Goal: Task Accomplishment & Management: Complete application form

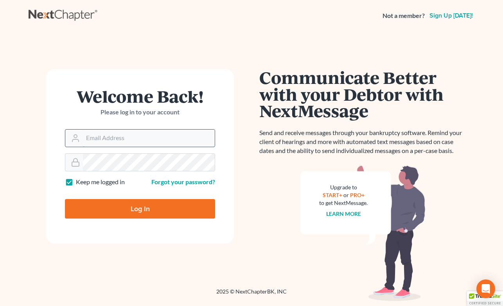
click at [115, 143] on input "Email Address" at bounding box center [149, 138] width 132 height 17
type input "michelee@opendoorlegal.org"
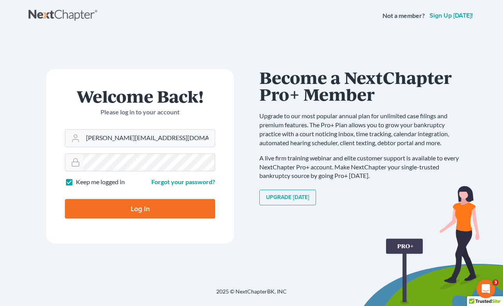
click at [99, 208] on input "Log In" at bounding box center [140, 209] width 150 height 20
type input "Thinking..."
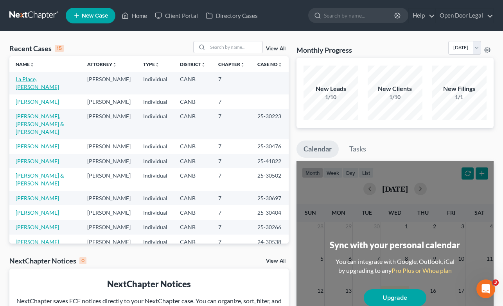
click at [37, 76] on link "La Place, [PERSON_NAME]" at bounding box center [37, 83] width 43 height 14
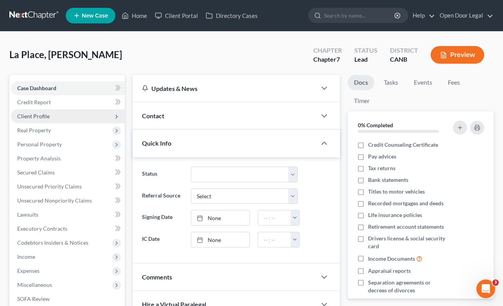
click at [39, 116] on span "Client Profile" at bounding box center [33, 116] width 32 height 7
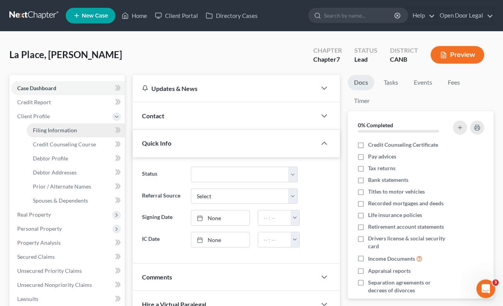
click at [47, 130] on span "Filing Information" at bounding box center [55, 130] width 44 height 7
select select "1"
select select "0"
select select "4"
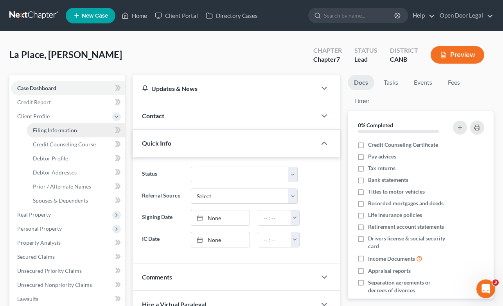
select select "0"
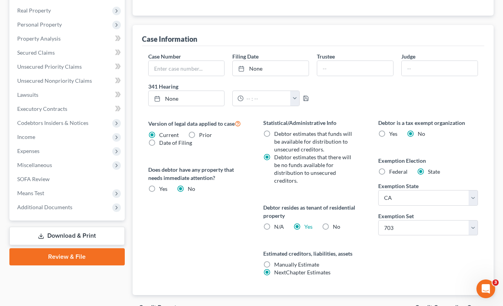
scroll to position [248, 0]
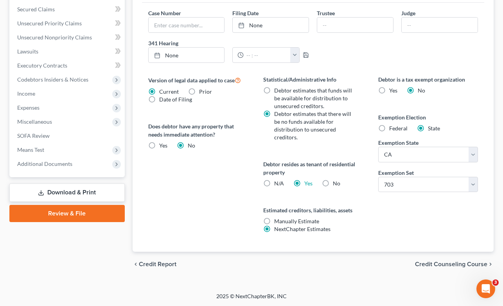
click at [446, 265] on span "Credit Counseling Course" at bounding box center [451, 265] width 72 height 6
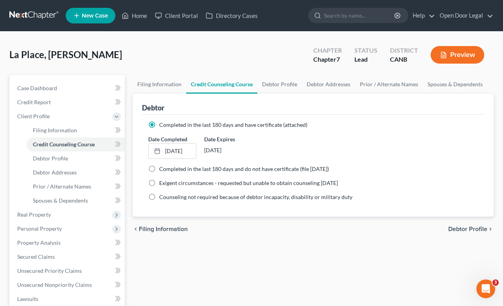
click at [463, 227] on span "Debtor Profile" at bounding box center [467, 229] width 39 height 6
select select "0"
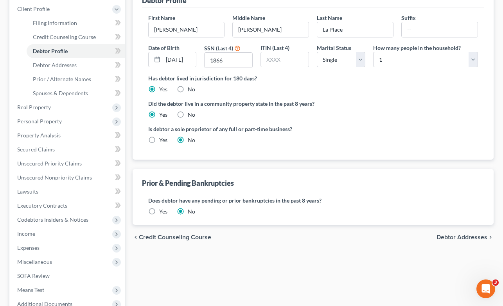
scroll to position [117, 0]
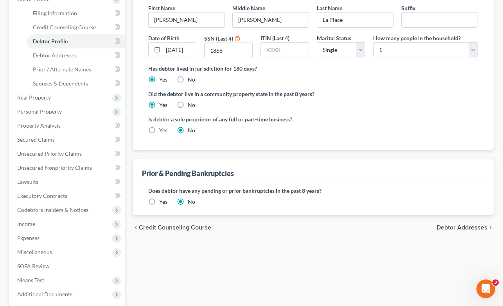
click at [470, 228] on span "Debtor Addresses" at bounding box center [461, 228] width 51 height 6
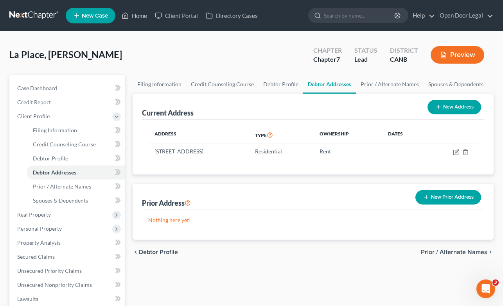
click at [452, 253] on span "Prior / Alternate Names" at bounding box center [454, 252] width 66 height 6
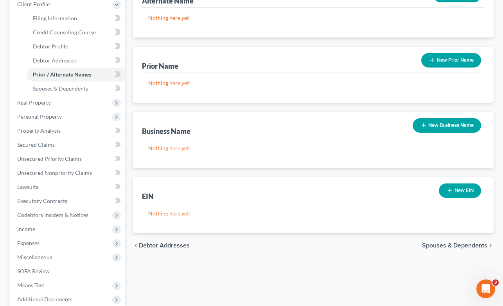
scroll to position [115, 0]
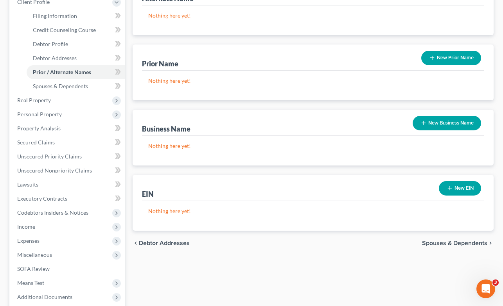
click at [476, 244] on span "Spouses & Dependents" at bounding box center [454, 243] width 65 height 6
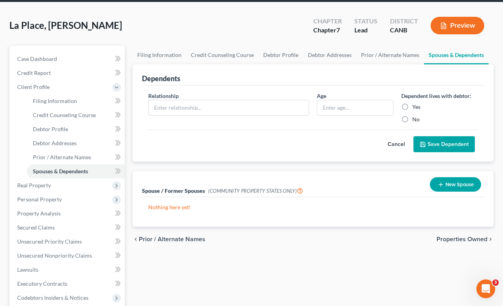
scroll to position [30, 0]
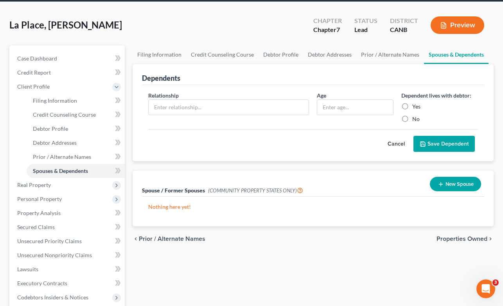
click at [474, 237] on span "Properties Owned" at bounding box center [461, 239] width 51 height 6
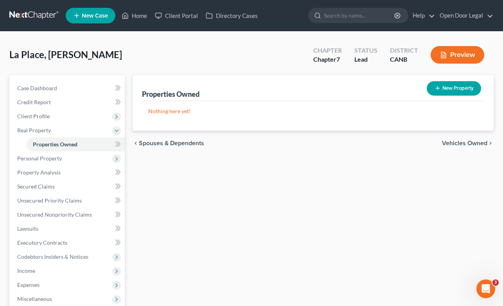
click at [466, 142] on span "Vehicles Owned" at bounding box center [464, 143] width 45 height 6
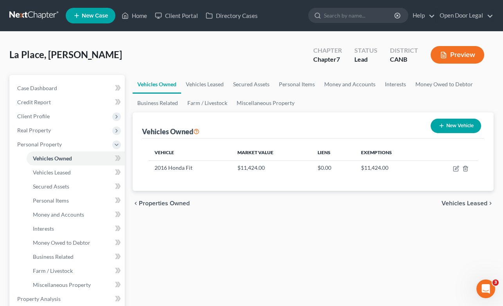
click at [470, 202] on span "Vehicles Leased" at bounding box center [464, 204] width 46 height 6
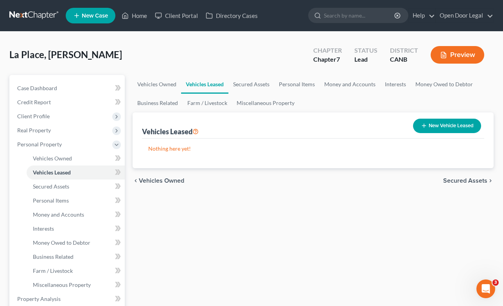
click at [470, 179] on span "Secured Assets" at bounding box center [465, 181] width 44 height 6
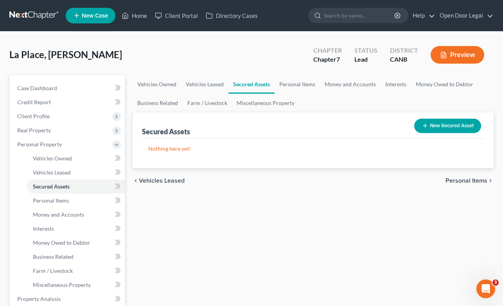
click at [470, 179] on span "Personal Items" at bounding box center [466, 181] width 42 height 6
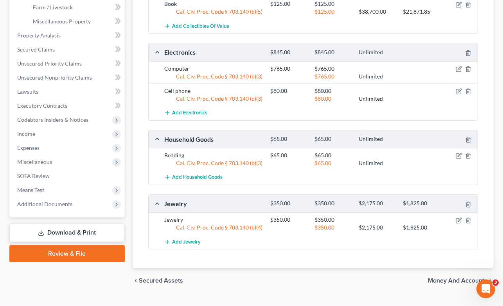
scroll to position [280, 0]
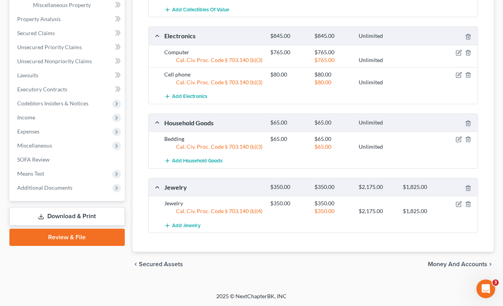
click at [454, 264] on span "Money and Accounts" at bounding box center [457, 265] width 59 height 6
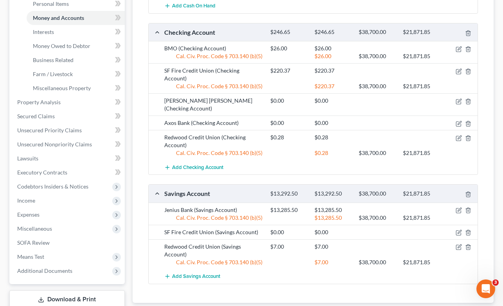
scroll to position [226, 0]
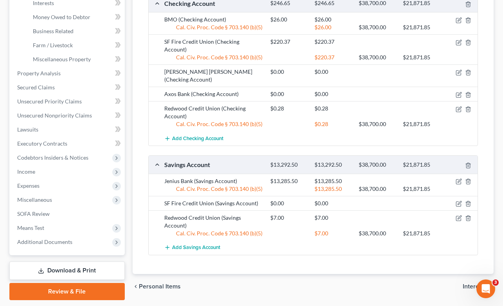
click at [477, 284] on span "Interests" at bounding box center [474, 287] width 25 height 6
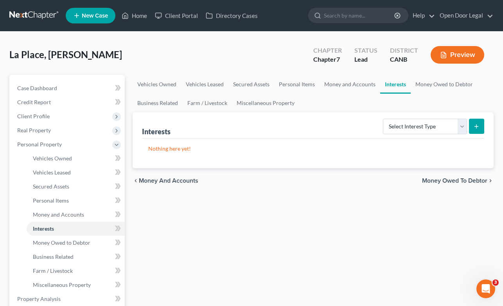
click at [464, 179] on span "Money Owed to Debtor" at bounding box center [454, 181] width 65 height 6
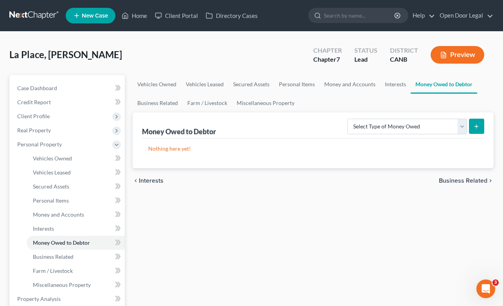
click at [464, 179] on span "Business Related" at bounding box center [463, 181] width 48 height 6
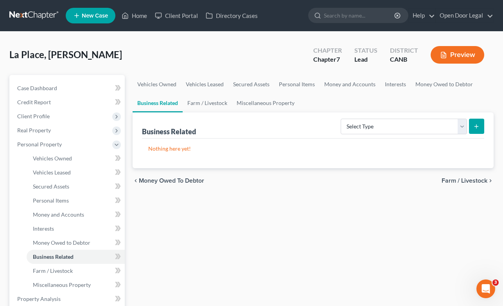
click at [464, 179] on span "Farm / Livestock" at bounding box center [464, 181] width 46 height 6
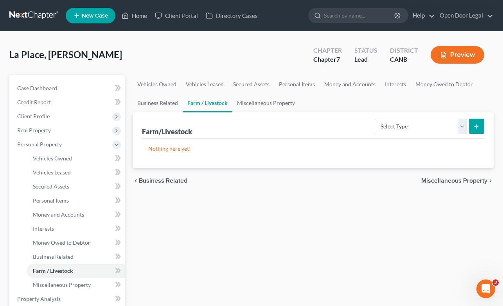
click at [464, 179] on span "Miscellaneous Property" at bounding box center [454, 181] width 66 height 6
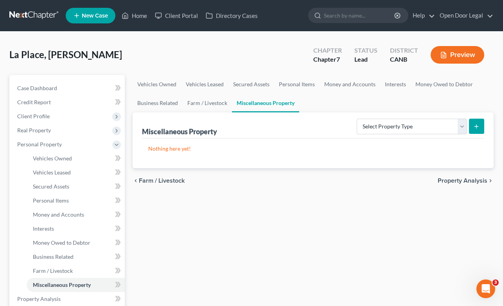
click at [464, 179] on span "Property Analysis" at bounding box center [462, 181] width 50 height 6
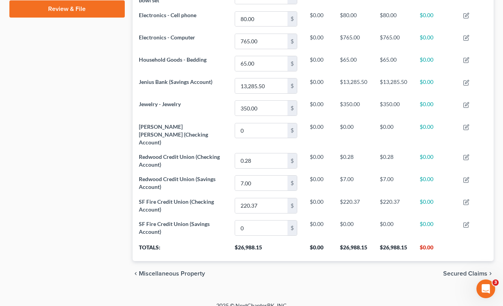
scroll to position [370, 0]
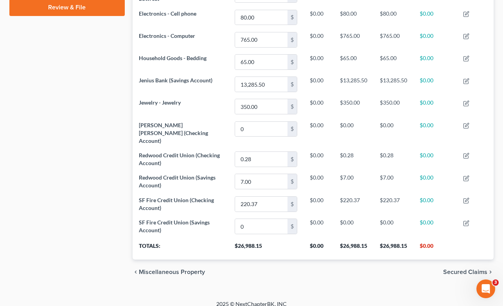
click at [463, 269] on span "Secured Claims" at bounding box center [465, 272] width 44 height 6
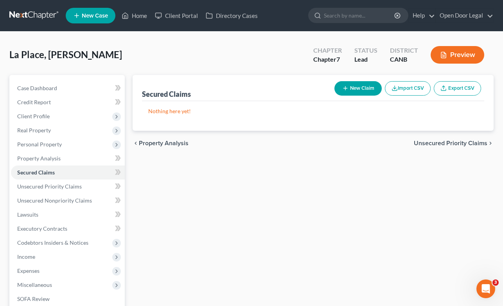
click at [468, 142] on span "Unsecured Priority Claims" at bounding box center [450, 143] width 73 height 6
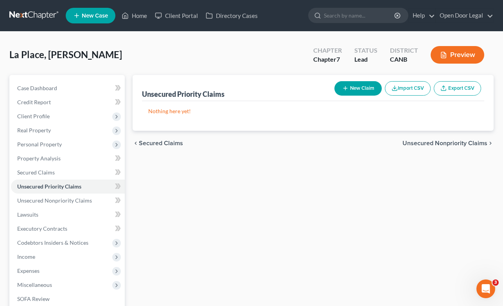
click at [468, 142] on span "Unsecured Nonpriority Claims" at bounding box center [444, 143] width 85 height 6
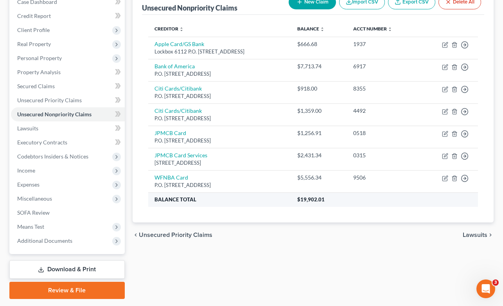
scroll to position [87, 0]
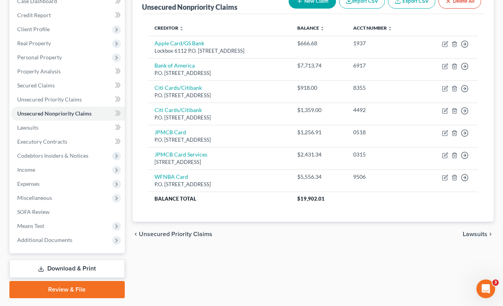
click at [473, 231] on span "Lawsuits" at bounding box center [474, 234] width 25 height 6
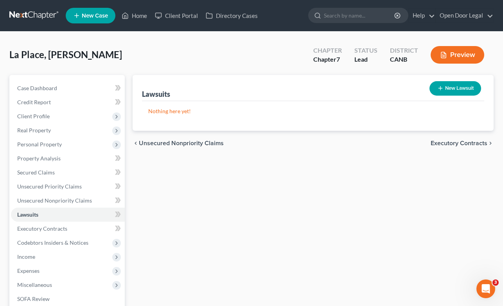
click at [475, 142] on span "Executory Contracts" at bounding box center [458, 143] width 57 height 6
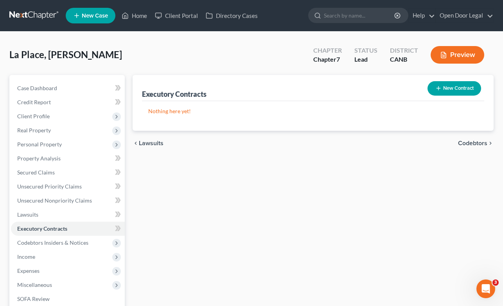
click at [475, 142] on span "Codebtors" at bounding box center [472, 143] width 29 height 6
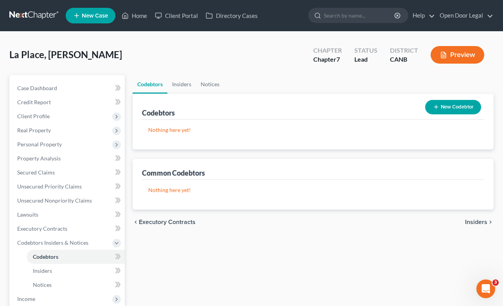
click at [480, 222] on span "Insiders" at bounding box center [476, 222] width 22 height 6
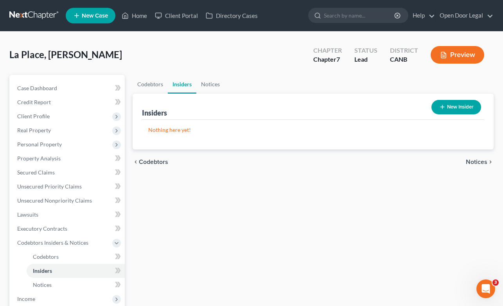
click at [477, 159] on span "Notices" at bounding box center [477, 162] width 22 height 6
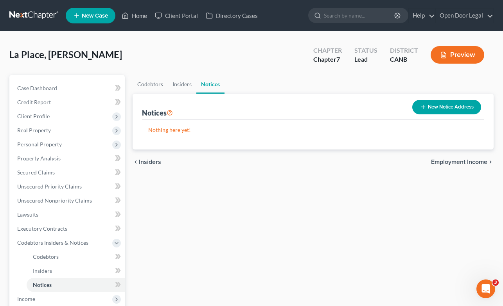
click at [477, 159] on span "Employment Income" at bounding box center [459, 162] width 56 height 6
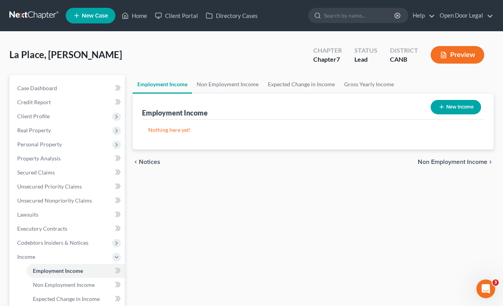
click at [477, 159] on span "Non Employment Income" at bounding box center [453, 162] width 70 height 6
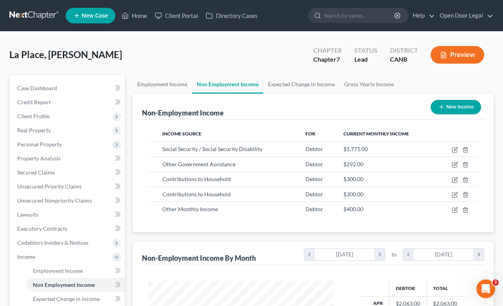
scroll to position [140, 201]
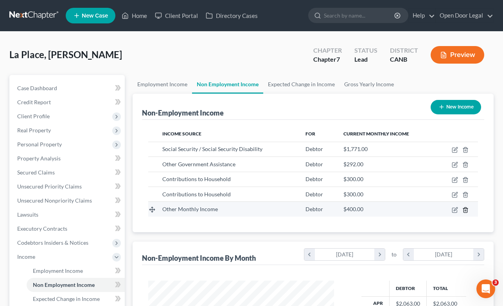
click at [465, 209] on polyline "button" at bounding box center [465, 209] width 5 height 0
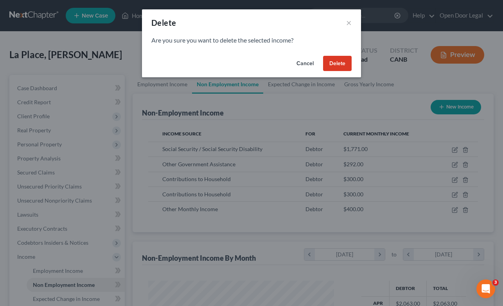
click at [341, 64] on button "Delete" at bounding box center [337, 64] width 29 height 16
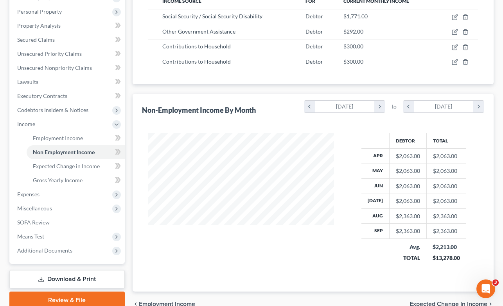
scroll to position [173, 0]
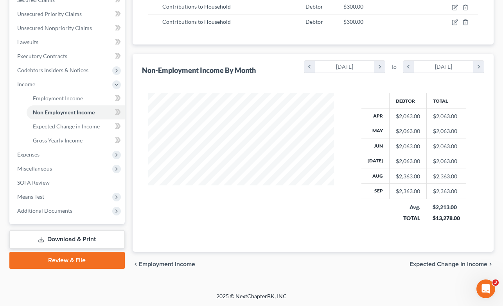
click at [442, 263] on span "Expected Change in Income" at bounding box center [448, 265] width 78 height 6
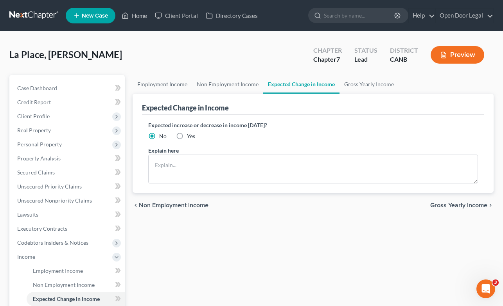
click at [187, 136] on label "Yes" at bounding box center [191, 137] width 8 height 8
click at [190, 136] on input "Yes" at bounding box center [192, 135] width 5 height 5
radio input "true"
click at [182, 165] on textarea at bounding box center [313, 169] width 330 height 29
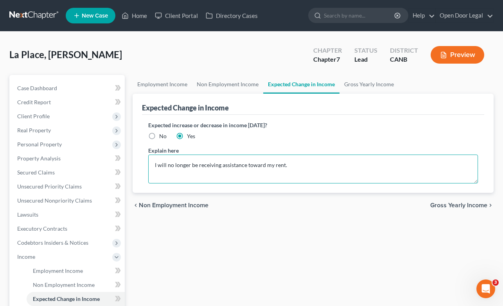
drag, startPoint x: 220, startPoint y: 167, endPoint x: 244, endPoint y: 164, distance: 23.7
click at [244, 164] on textarea "I will no longer be receiving assistance toward my rent." at bounding box center [313, 169] width 330 height 29
type textarea "I will no longer be receiving a household contribution toward my rent."
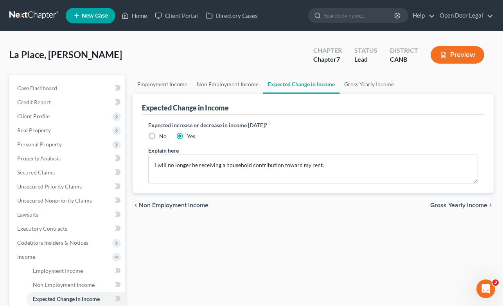
click at [463, 206] on span "Gross Yearly Income" at bounding box center [458, 205] width 57 height 6
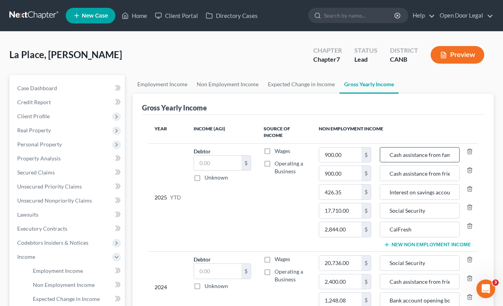
scroll to position [0, 27]
drag, startPoint x: 389, startPoint y: 155, endPoint x: 449, endPoint y: 156, distance: 60.6
click at [449, 156] on input "Cash assistance from family member" at bounding box center [419, 155] width 71 height 15
type input "Household contribution from family toward rent."
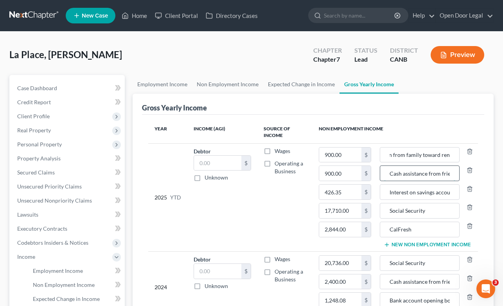
click at [435, 170] on input "Cash assistance from friend" at bounding box center [419, 173] width 71 height 15
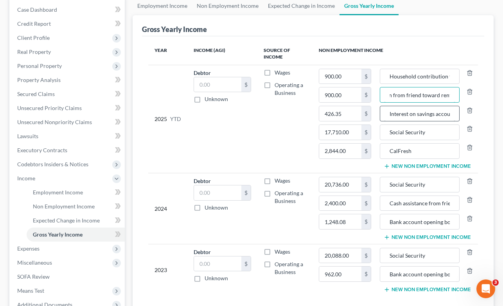
scroll to position [79, 0]
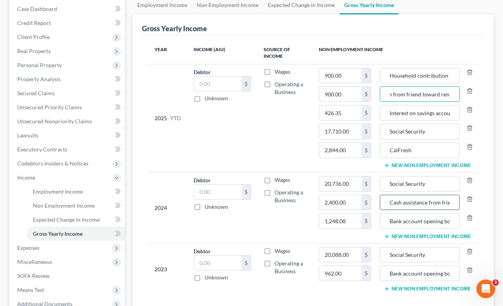
type input "Household contribution from friend toward rent."
click at [432, 204] on input "Cash assistance from friend" at bounding box center [419, 202] width 71 height 15
paste input "Household contribution from friend toward rent."
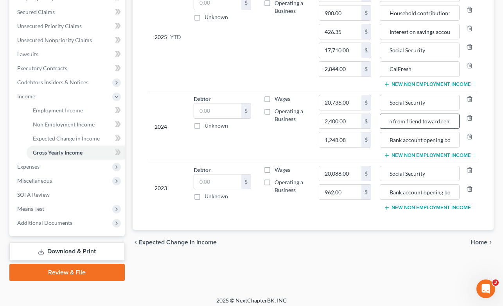
scroll to position [164, 0]
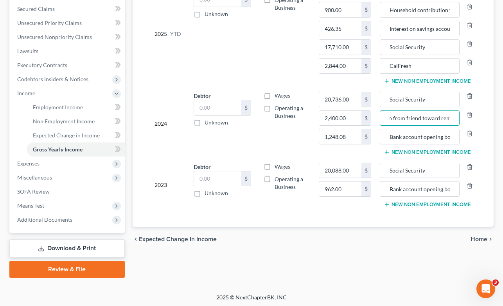
type input "Household contribution from friend toward rent."
click at [481, 240] on span "Home" at bounding box center [478, 240] width 17 height 6
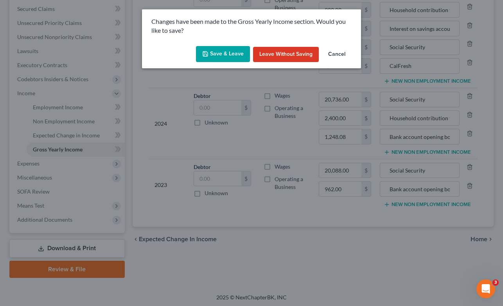
click at [228, 55] on button "Save & Leave" at bounding box center [223, 54] width 54 height 16
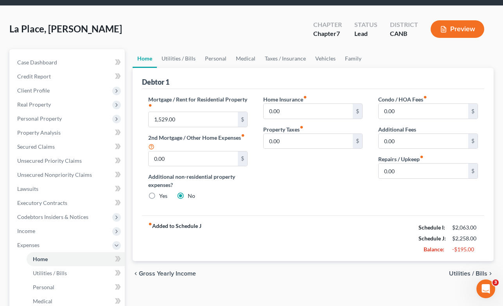
scroll to position [32, 0]
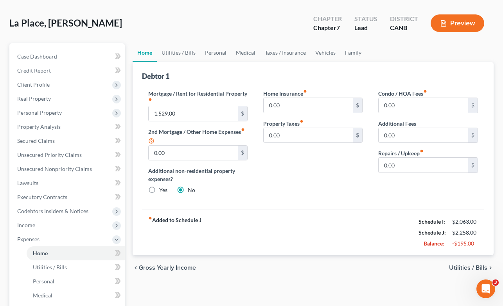
click at [467, 267] on span "Utilities / Bills" at bounding box center [468, 268] width 38 height 6
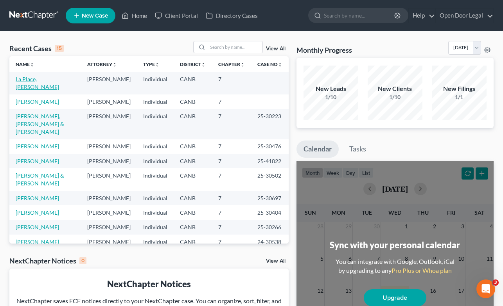
click at [48, 82] on link "La Place, Maria" at bounding box center [37, 83] width 43 height 14
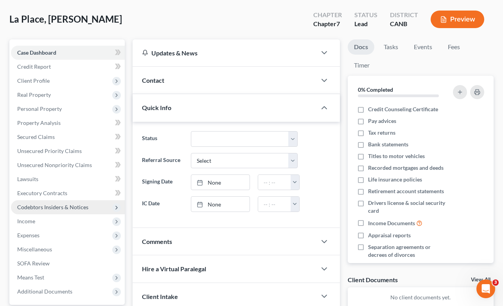
scroll to position [38, 0]
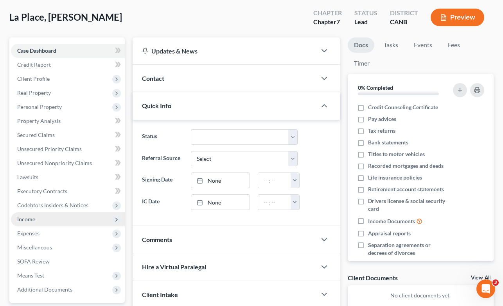
click at [29, 220] on span "Income" at bounding box center [26, 219] width 18 height 7
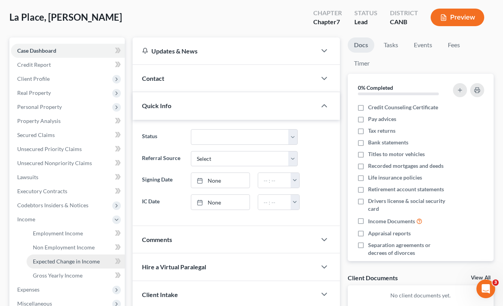
click at [52, 264] on span "Expected Change in Income" at bounding box center [66, 261] width 67 height 7
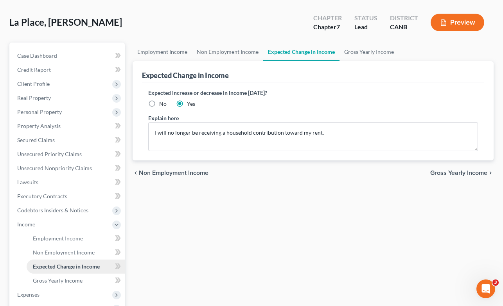
scroll to position [54, 0]
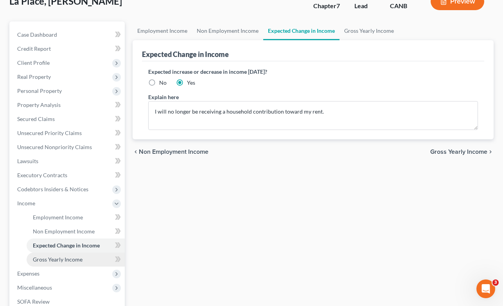
click at [57, 260] on span "Gross Yearly Income" at bounding box center [58, 259] width 50 height 7
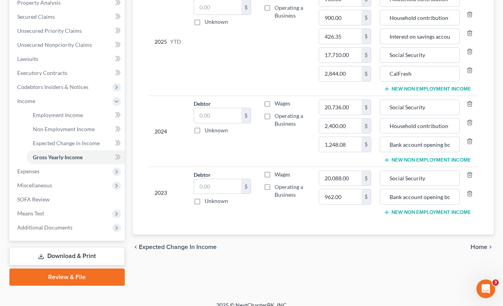
scroll to position [165, 0]
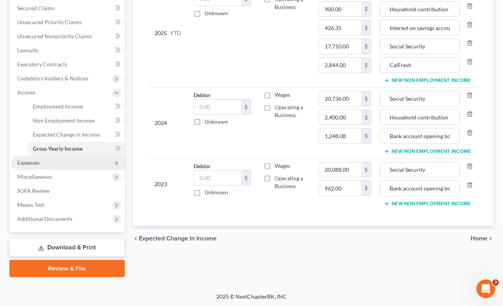
click at [39, 161] on span "Expenses" at bounding box center [28, 162] width 22 height 7
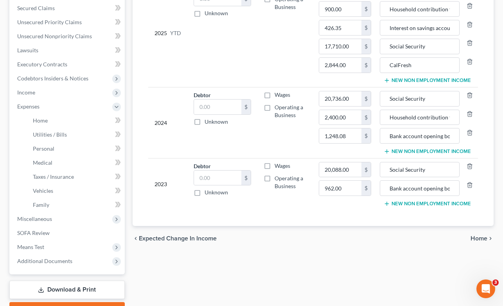
click at [479, 236] on span "Home" at bounding box center [478, 239] width 17 height 6
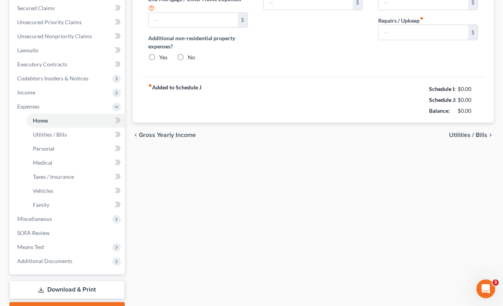
type input "1,529.00"
type input "0.00"
radio input "true"
type input "0.00"
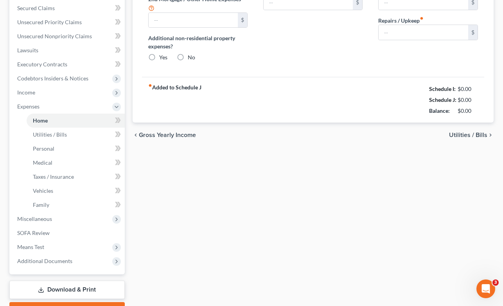
type input "0.00"
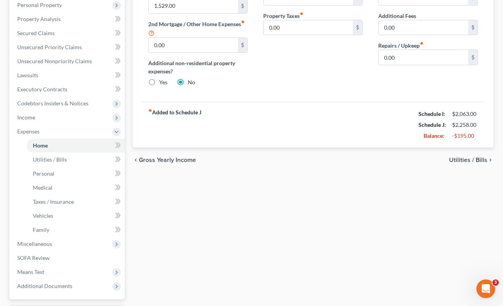
scroll to position [154, 0]
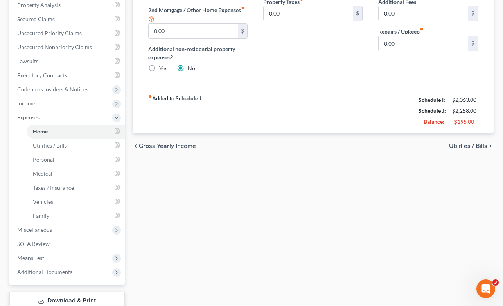
click at [466, 146] on span "Utilities / Bills" at bounding box center [468, 146] width 38 height 6
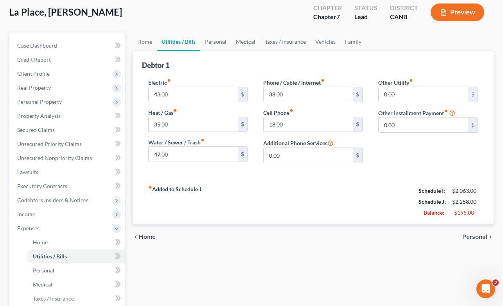
scroll to position [58, 0]
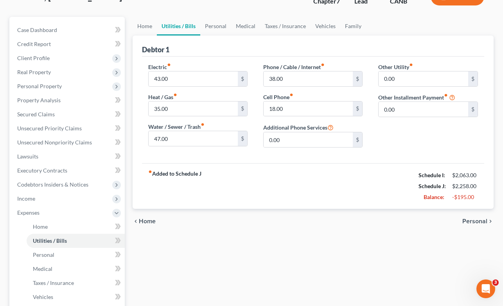
click at [475, 220] on span "Personal" at bounding box center [474, 222] width 25 height 6
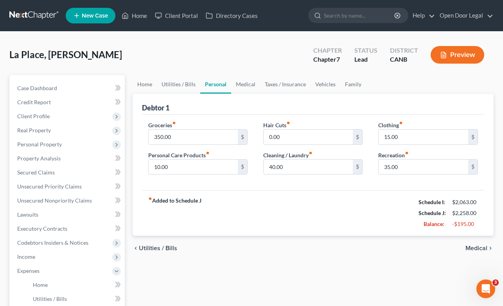
click at [475, 247] on span "Medical" at bounding box center [476, 248] width 22 height 6
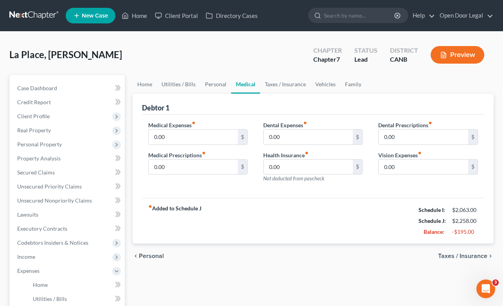
click at [469, 257] on span "Taxes / Insurance" at bounding box center [462, 256] width 49 height 6
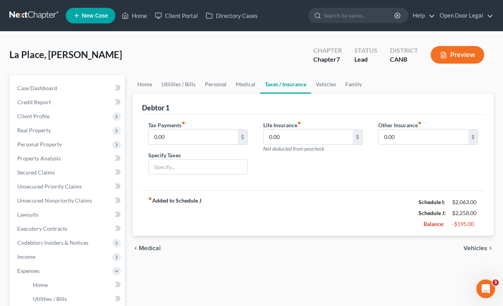
click at [472, 246] on span "Vehicles" at bounding box center [475, 248] width 24 height 6
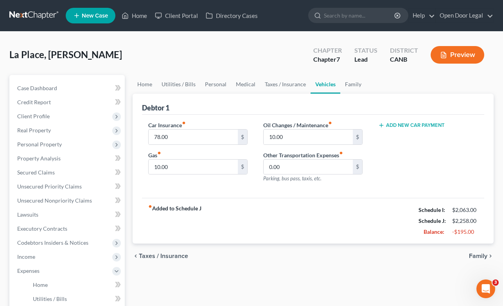
click at [477, 256] on span "Family" at bounding box center [478, 256] width 18 height 6
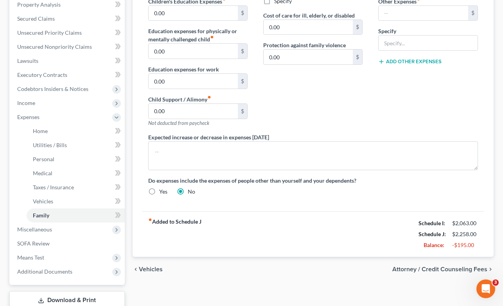
scroll to position [155, 0]
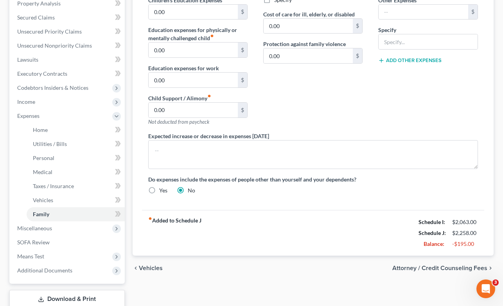
click at [446, 269] on span "Attorney / Credit Counseling Fees" at bounding box center [439, 268] width 95 height 6
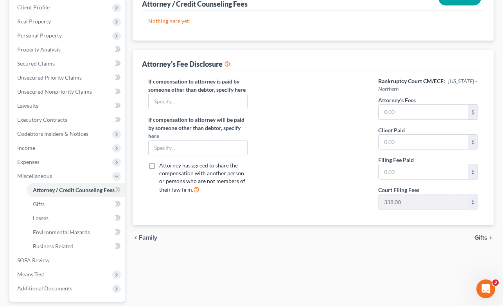
scroll to position [110, 0]
click at [479, 235] on span "Gifts" at bounding box center [480, 237] width 13 height 6
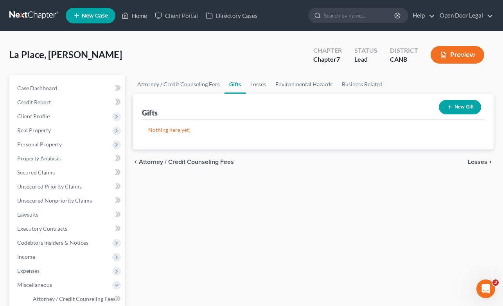
click at [474, 162] on span "Losses" at bounding box center [478, 162] width 20 height 6
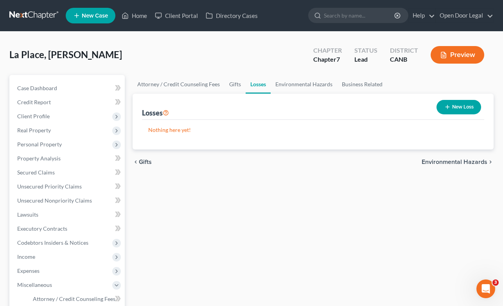
click at [474, 162] on span "Environmental Hazards" at bounding box center [454, 162] width 66 height 6
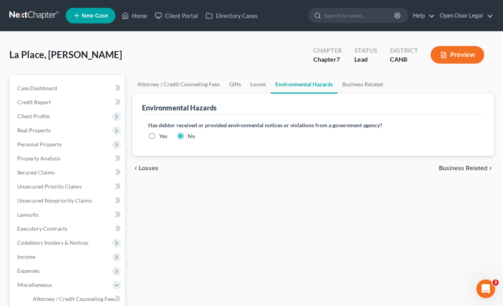
click at [473, 170] on span "Business Related" at bounding box center [463, 168] width 48 height 6
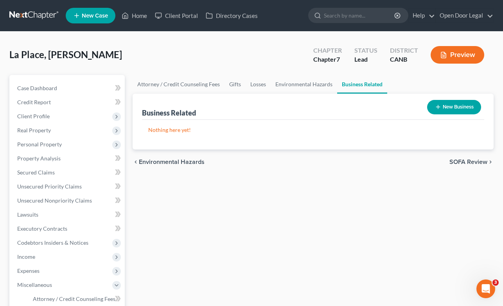
click at [472, 161] on span "SOFA Review" at bounding box center [468, 162] width 38 height 6
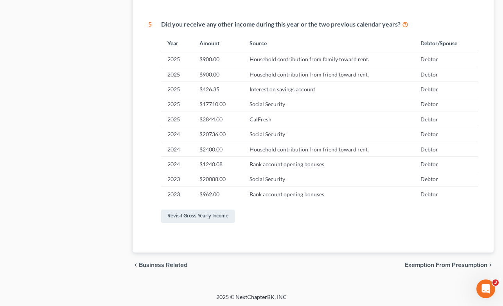
scroll to position [404, 0]
click at [442, 262] on span "Exemption from Presumption" at bounding box center [446, 265] width 82 height 6
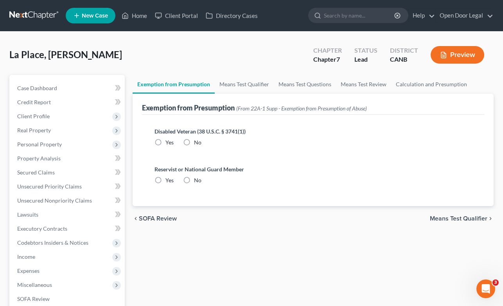
radio input "true"
click at [470, 216] on span "Means Test Qualifier" at bounding box center [458, 219] width 57 height 6
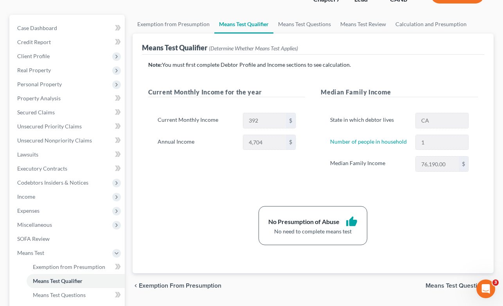
scroll to position [77, 0]
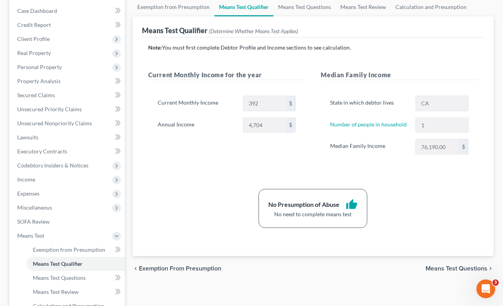
click at [446, 269] on span "Means Test Questions" at bounding box center [456, 269] width 62 height 6
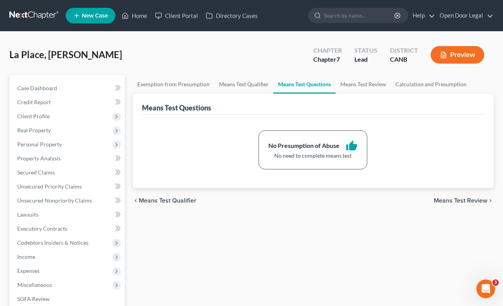
click at [448, 201] on span "Means Test Review" at bounding box center [461, 201] width 54 height 6
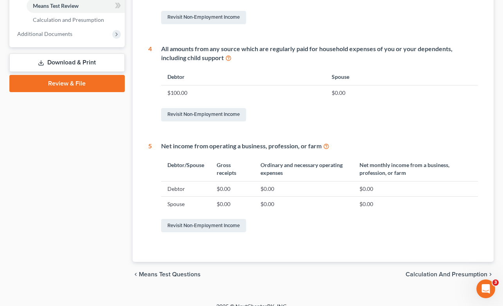
scroll to position [374, 0]
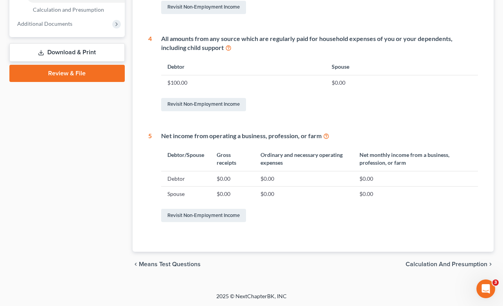
click at [423, 264] on span "Calculation and Presumption" at bounding box center [446, 265] width 82 height 6
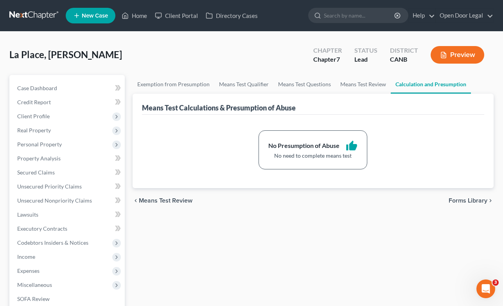
click at [457, 203] on span "Forms Library" at bounding box center [467, 201] width 39 height 6
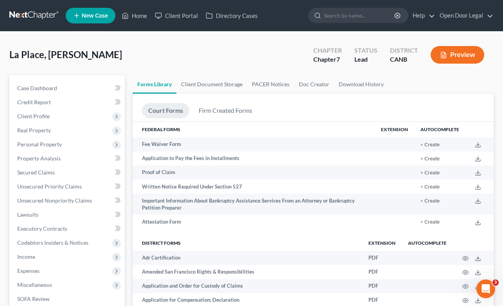
click at [449, 53] on button "Preview" at bounding box center [457, 55] width 54 height 18
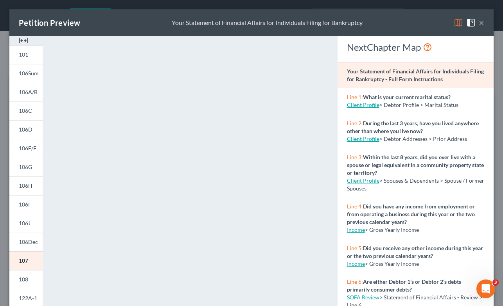
click at [482, 23] on button "×" at bounding box center [480, 22] width 5 height 9
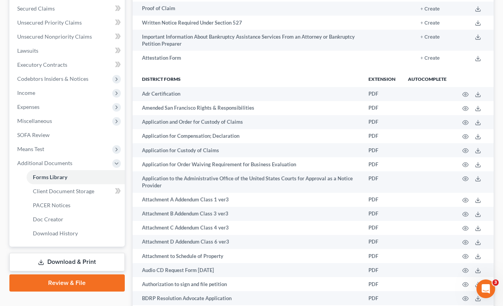
scroll to position [189, 0]
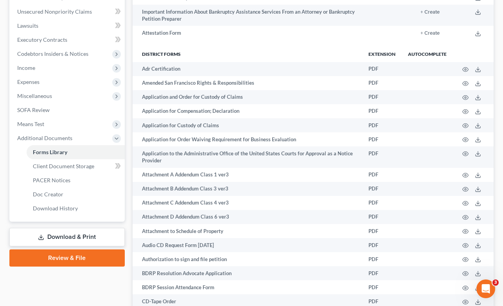
click at [76, 238] on link "Download & Print" at bounding box center [66, 237] width 115 height 18
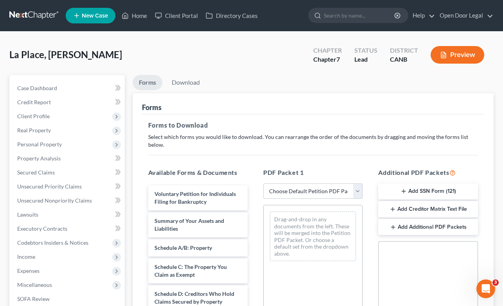
click at [358, 184] on select "Choose Default Petition PDF Packet Complete Bankruptcy Petition (all forms and …" at bounding box center [312, 192] width 99 height 16
select select "0"
click at [263, 184] on select "Choose Default Petition PDF Packet Complete Bankruptcy Petition (all forms and …" at bounding box center [312, 192] width 99 height 16
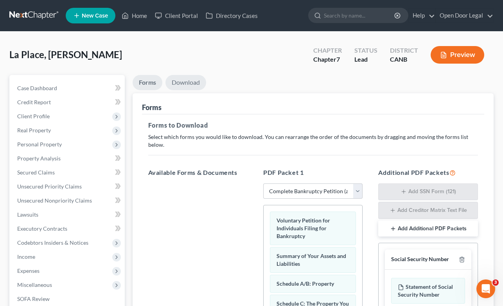
click at [188, 83] on link "Download" at bounding box center [185, 82] width 41 height 15
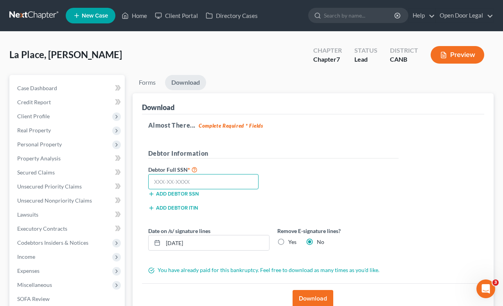
click at [161, 180] on input "text" at bounding box center [203, 182] width 111 height 16
type input "550-84-1866"
click at [288, 242] on label "Yes" at bounding box center [292, 242] width 8 height 8
click at [291, 242] on input "Yes" at bounding box center [293, 240] width 5 height 5
radio input "true"
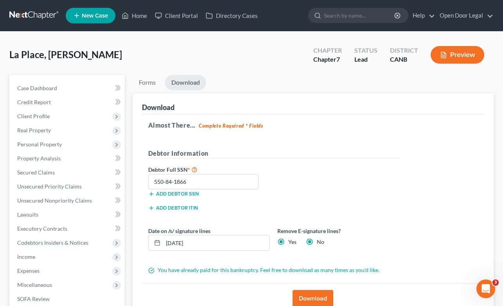
radio input "false"
drag, startPoint x: 203, startPoint y: 241, endPoint x: 155, endPoint y: 231, distance: 48.7
click at [155, 231] on div "Date on /s/ signature lines 10/15/2025" at bounding box center [208, 239] width 129 height 24
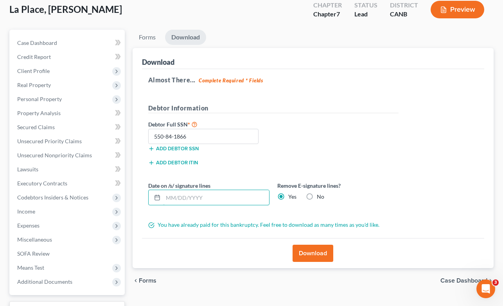
scroll to position [47, 0]
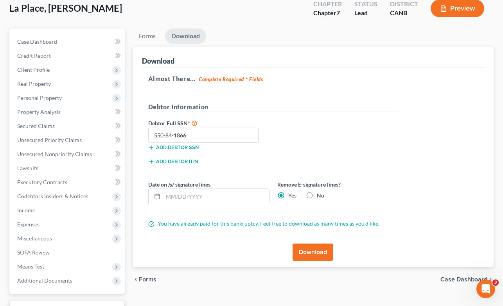
click at [319, 252] on button "Download" at bounding box center [312, 252] width 41 height 17
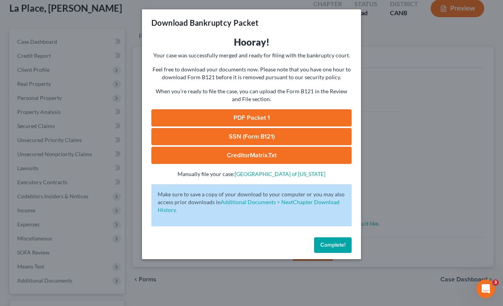
click at [268, 118] on link "PDF Packet 1" at bounding box center [251, 117] width 200 height 17
click at [245, 134] on link "SSN (Form B121)" at bounding box center [251, 136] width 200 height 17
click at [259, 156] on link "CreditorMatrix.txt" at bounding box center [251, 155] width 200 height 17
click at [333, 241] on button "Complete!" at bounding box center [333, 246] width 38 height 16
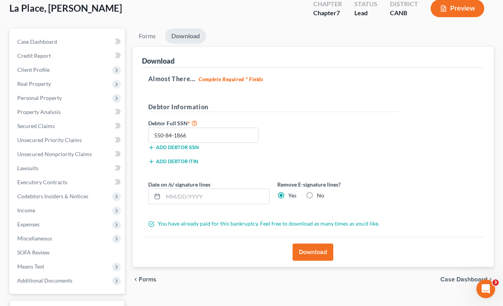
scroll to position [0, 0]
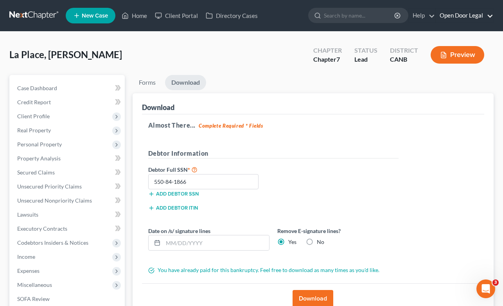
click at [454, 13] on link "Open Door Legal" at bounding box center [463, 16] width 57 height 14
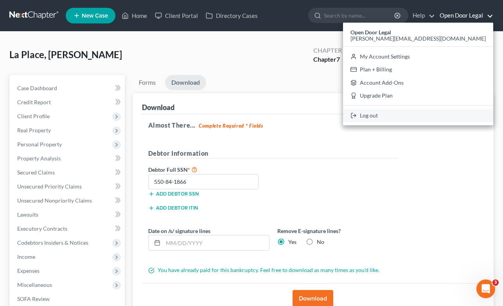
click at [439, 116] on link "Log out" at bounding box center [418, 115] width 150 height 13
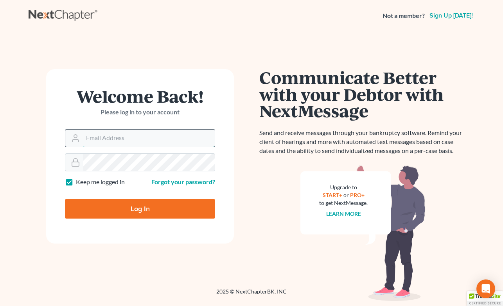
click at [187, 140] on input "Email Address" at bounding box center [149, 138] width 132 height 17
type input "[PERSON_NAME][EMAIL_ADDRESS][DOMAIN_NAME]"
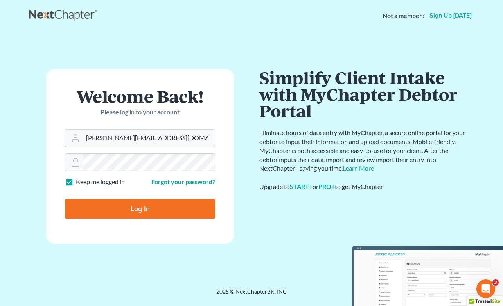
click at [132, 261] on div "Welcome Back! Please log in to your account Email Address michelee@opendoorlega…" at bounding box center [252, 151] width 446 height 238
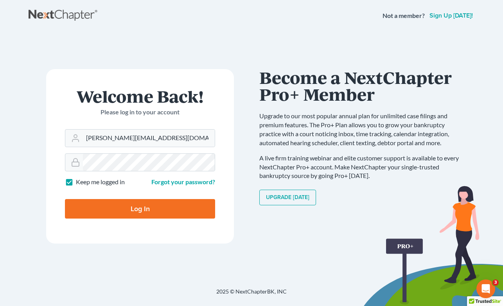
click at [133, 210] on input "Log In" at bounding box center [140, 209] width 150 height 20
type input "Thinking..."
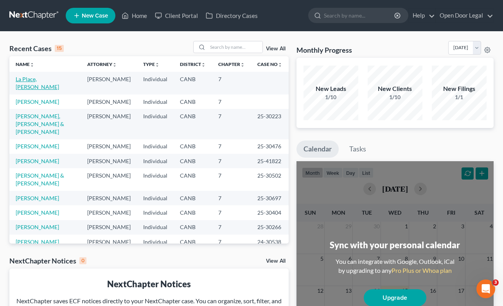
click at [37, 80] on link "La Place, [PERSON_NAME]" at bounding box center [37, 83] width 43 height 14
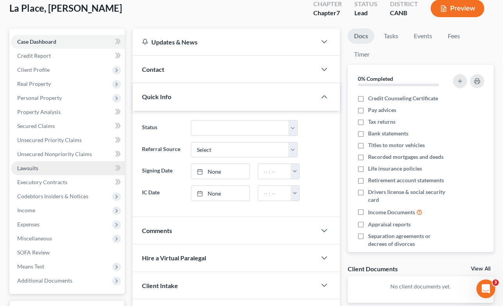
scroll to position [51, 0]
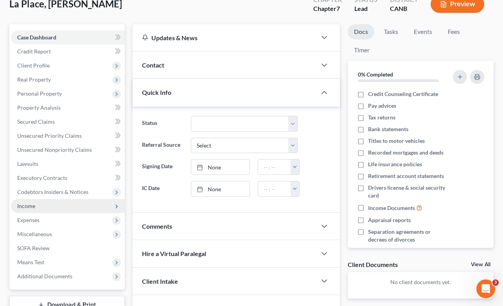
click at [30, 206] on span "Income" at bounding box center [26, 206] width 18 height 7
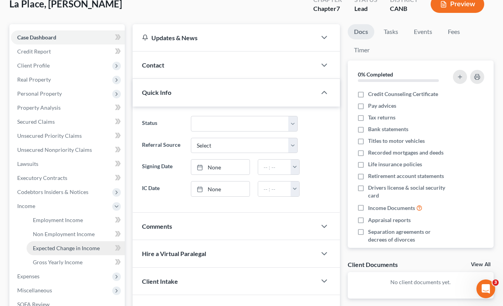
click at [56, 245] on span "Expected Change in Income" at bounding box center [66, 248] width 67 height 7
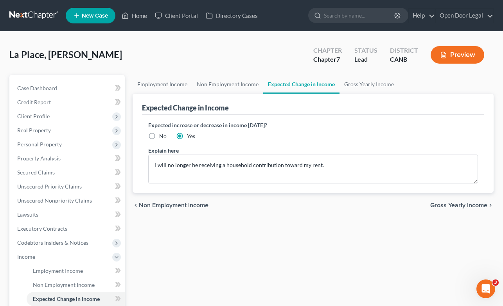
click at [159, 134] on label "No" at bounding box center [162, 137] width 7 height 8
click at [162, 134] on input "No" at bounding box center [164, 135] width 5 height 5
radio input "true"
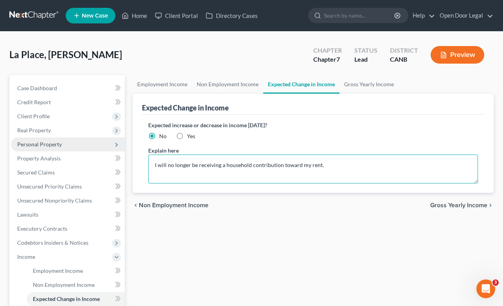
drag, startPoint x: 324, startPoint y: 163, endPoint x: 102, endPoint y: 144, distance: 222.9
click at [102, 144] on div "Petition Navigation Case Dashboard Payments Invoices Payments Payments Credit R…" at bounding box center [251, 258] width 492 height 367
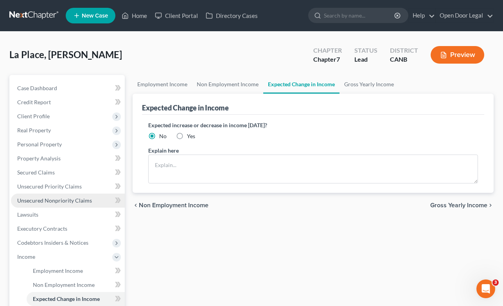
click at [73, 200] on span "Unsecured Nonpriority Claims" at bounding box center [54, 200] width 75 height 7
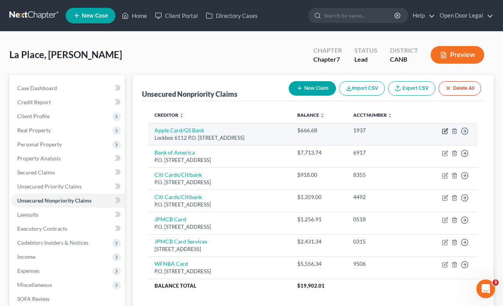
click at [443, 130] on icon "button" at bounding box center [445, 131] width 6 height 6
select select "39"
select select "0"
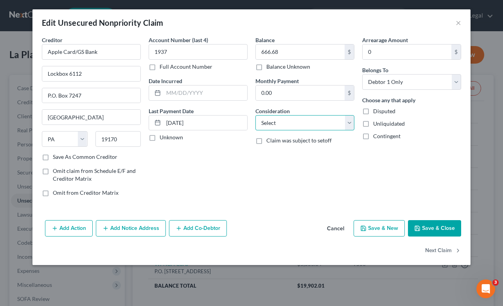
click at [351, 124] on select "Select Cable / Satellite Services Collection Agency Credit Card Debt Debt Couns…" at bounding box center [304, 123] width 99 height 16
select select "2"
click at [255, 115] on select "Select Cable / Satellite Services Collection Agency Credit Card Debt Debt Couns…" at bounding box center [304, 123] width 99 height 16
click at [442, 228] on button "Save & Close" at bounding box center [434, 228] width 53 height 16
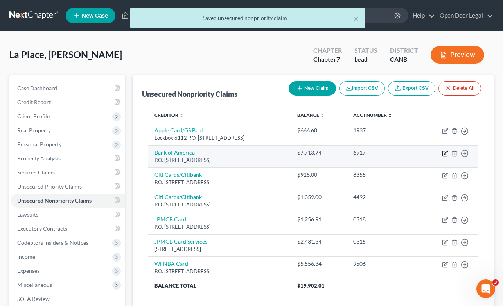
click at [446, 151] on icon "button" at bounding box center [446, 153] width 4 height 4
select select "45"
select select "0"
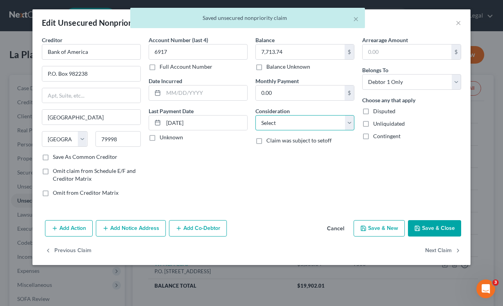
click at [345, 124] on select "Select Cable / Satellite Services Collection Agency Credit Card Debt Debt Couns…" at bounding box center [304, 123] width 99 height 16
select select "2"
click at [255, 115] on select "Select Cable / Satellite Services Collection Agency Credit Card Debt Debt Couns…" at bounding box center [304, 123] width 99 height 16
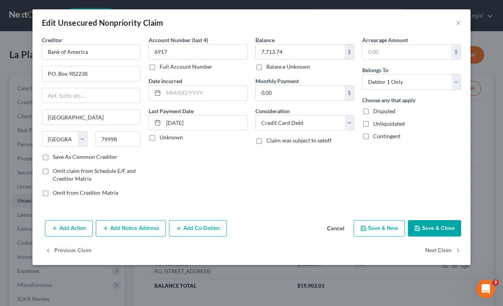
click at [441, 228] on button "Save & Close" at bounding box center [434, 228] width 53 height 16
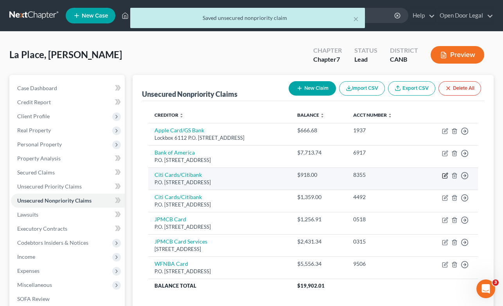
click at [444, 176] on icon "button" at bounding box center [446, 175] width 4 height 4
select select "43"
select select "0"
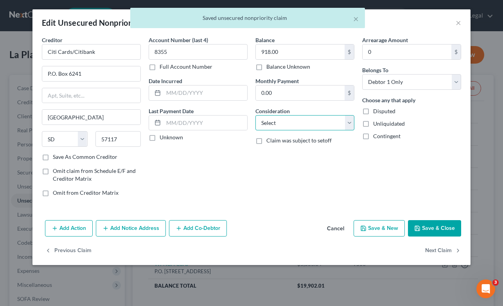
click at [345, 125] on select "Select Cable / Satellite Services Collection Agency Credit Card Debt Debt Couns…" at bounding box center [304, 123] width 99 height 16
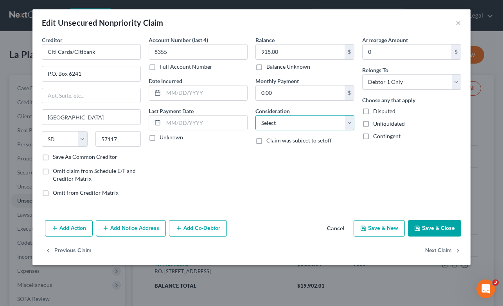
select select "2"
click at [255, 115] on select "Select Cable / Satellite Services Collection Agency Credit Card Debt Debt Couns…" at bounding box center [304, 123] width 99 height 16
click at [442, 226] on button "Save & Close" at bounding box center [434, 228] width 53 height 16
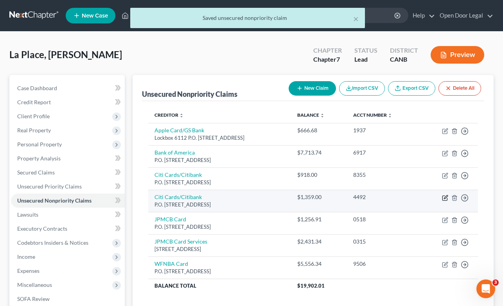
click at [443, 199] on icon "button" at bounding box center [445, 198] width 6 height 6
select select "43"
select select "0"
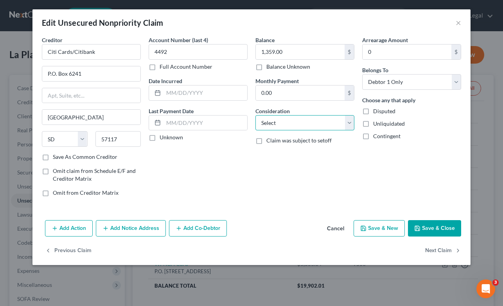
click at [351, 123] on select "Select Cable / Satellite Services Collection Agency Credit Card Debt Debt Couns…" at bounding box center [304, 123] width 99 height 16
select select "2"
click at [255, 115] on select "Select Cable / Satellite Services Collection Agency Credit Card Debt Debt Couns…" at bounding box center [304, 123] width 99 height 16
click at [436, 227] on button "Save & Close" at bounding box center [434, 228] width 53 height 16
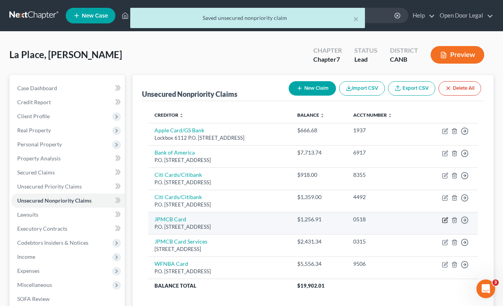
click at [447, 218] on icon "button" at bounding box center [446, 220] width 4 height 4
select select "7"
select select "0"
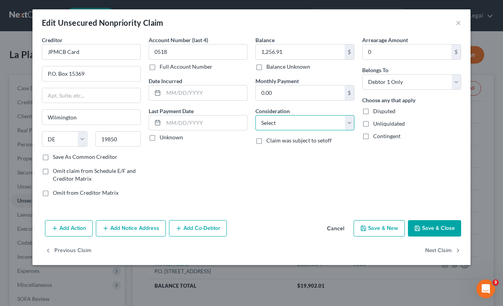
click at [349, 123] on select "Select Cable / Satellite Services Collection Agency Credit Card Debt Debt Couns…" at bounding box center [304, 123] width 99 height 16
select select "2"
click at [255, 115] on select "Select Cable / Satellite Services Collection Agency Credit Card Debt Debt Couns…" at bounding box center [304, 123] width 99 height 16
click at [433, 227] on button "Save & Close" at bounding box center [434, 228] width 53 height 16
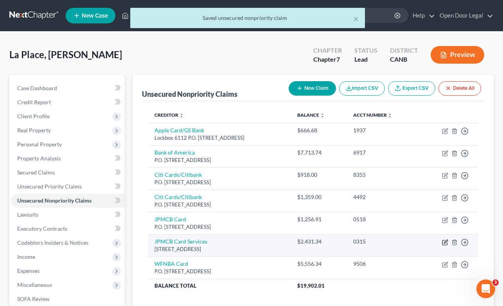
click at [446, 242] on icon "button" at bounding box center [445, 243] width 6 height 6
select select "7"
select select "0"
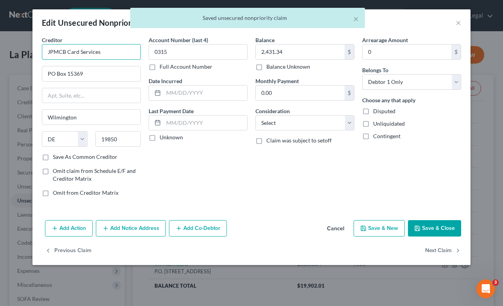
click at [106, 52] on input "JPMCB Card Services" at bounding box center [91, 52] width 99 height 16
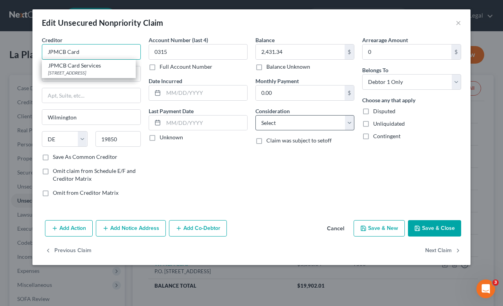
type input "JPMCB Card"
click at [314, 124] on select "Select Cable / Satellite Services Collection Agency Credit Card Debt Debt Couns…" at bounding box center [304, 123] width 99 height 16
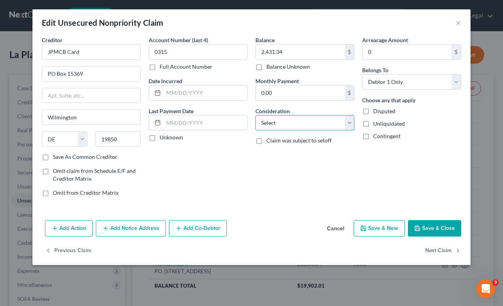
select select "2"
click at [255, 115] on select "Select Cable / Satellite Services Collection Agency Credit Card Debt Debt Couns…" at bounding box center [304, 123] width 99 height 16
click at [438, 230] on button "Save & Close" at bounding box center [434, 228] width 53 height 16
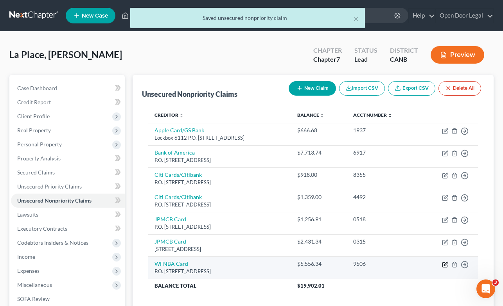
click at [445, 265] on icon "button" at bounding box center [446, 264] width 4 height 4
select select "24"
select select "0"
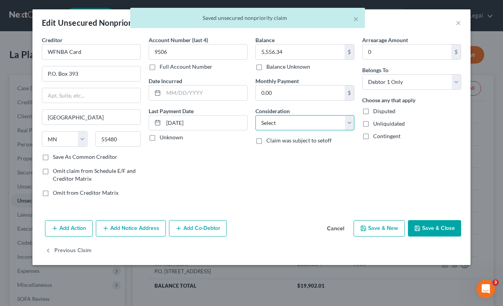
click at [335, 129] on select "Select Cable / Satellite Services Collection Agency Credit Card Debt Debt Couns…" at bounding box center [304, 123] width 99 height 16
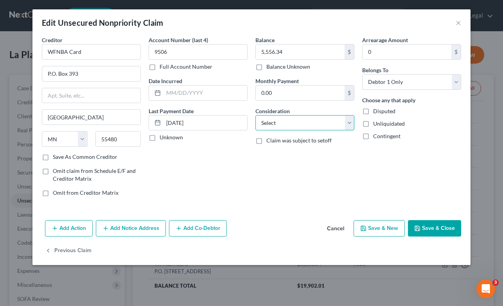
select select "2"
click at [255, 115] on select "Select Cable / Satellite Services Collection Agency Credit Card Debt Debt Couns…" at bounding box center [304, 123] width 99 height 16
click at [444, 230] on button "Save & Close" at bounding box center [434, 228] width 53 height 16
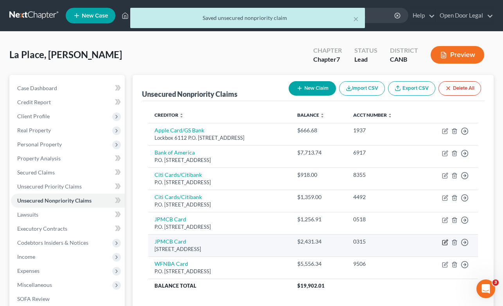
click at [446, 244] on icon "button" at bounding box center [445, 243] width 6 height 6
select select "7"
select select "2"
select select "0"
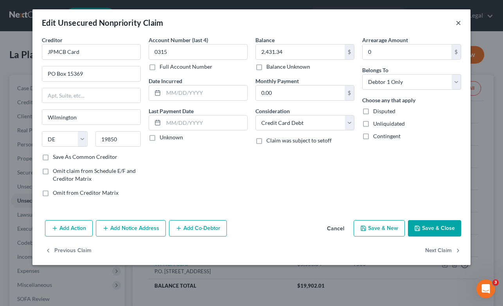
click at [459, 22] on button "×" at bounding box center [457, 22] width 5 height 9
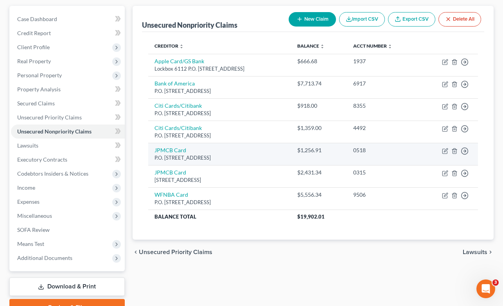
scroll to position [70, 0]
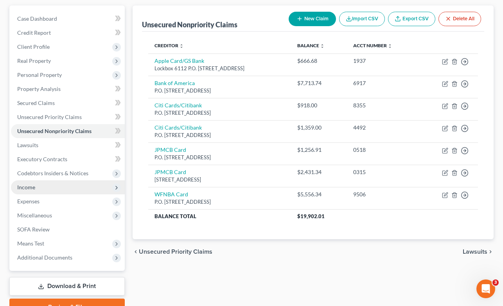
click at [65, 190] on span "Income" at bounding box center [68, 188] width 114 height 14
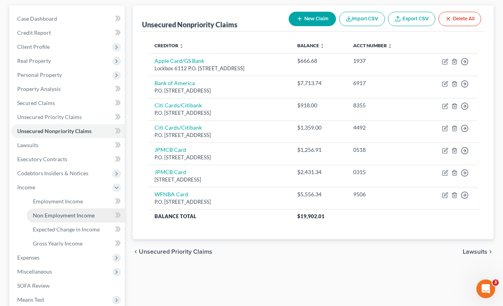
click at [67, 216] on span "Non Employment Income" at bounding box center [64, 215] width 62 height 7
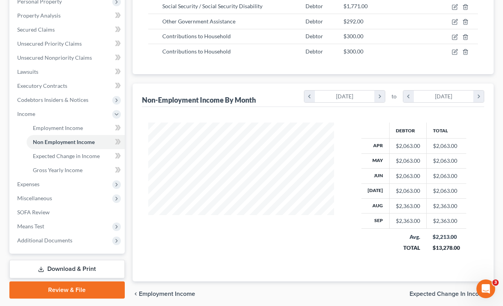
scroll to position [144, 0]
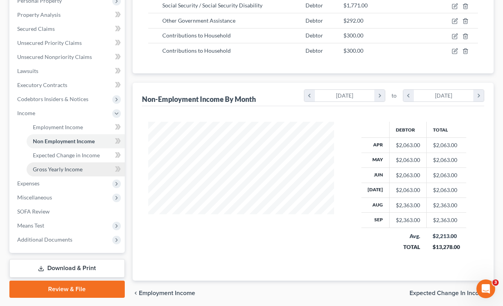
click at [82, 172] on link "Gross Yearly Income" at bounding box center [76, 170] width 98 height 14
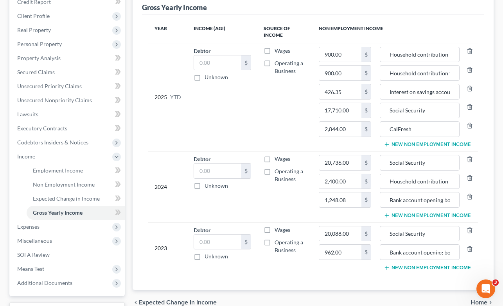
scroll to position [102, 0]
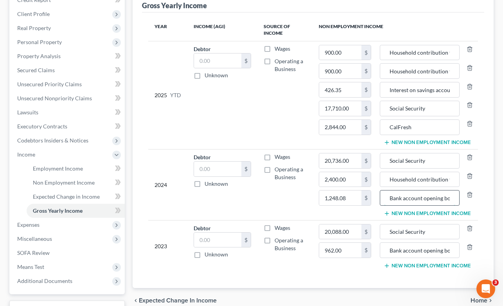
click at [441, 202] on input "Bank account opening bonuses" at bounding box center [419, 198] width 71 height 15
type input "Bank account opening bonuses and interest"
click at [442, 249] on input "Bank account opening bonuses" at bounding box center [419, 250] width 71 height 15
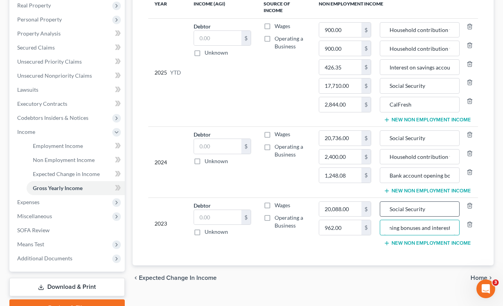
scroll to position [165, 0]
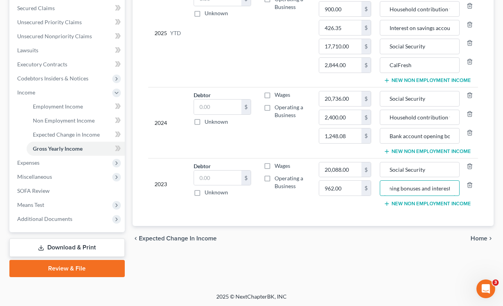
type input "Bank account opening bonuses and interest"
click at [480, 238] on span "Home" at bounding box center [478, 239] width 17 height 6
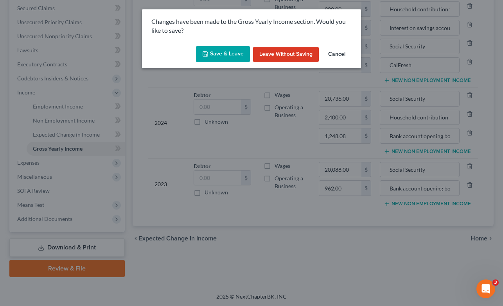
click at [224, 52] on button "Save & Leave" at bounding box center [223, 54] width 54 height 16
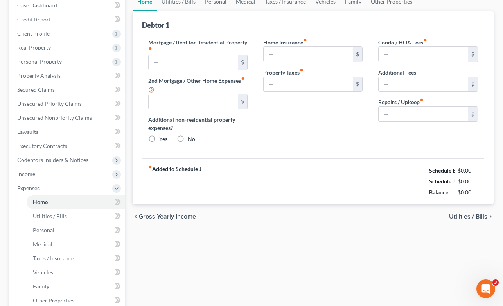
type input "1,529.00"
type input "0.00"
radio input "true"
type input "0.00"
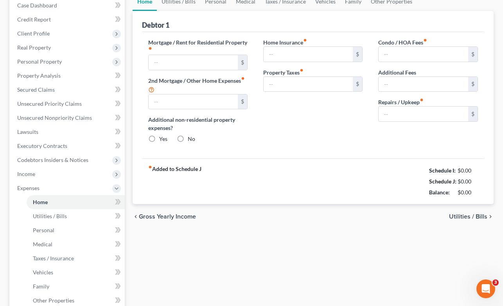
type input "0.00"
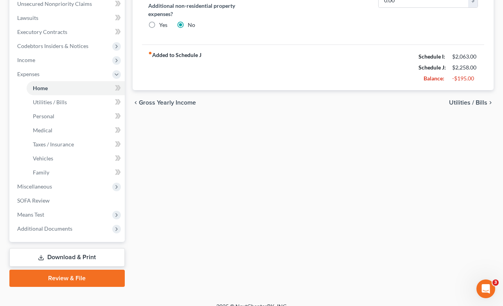
scroll to position [197, 0]
click at [89, 257] on link "Download & Print" at bounding box center [66, 258] width 115 height 18
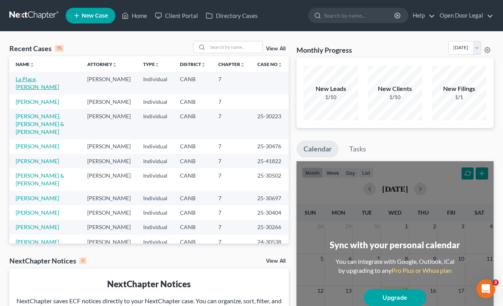
click at [29, 81] on link "La Place, [PERSON_NAME]" at bounding box center [37, 83] width 43 height 14
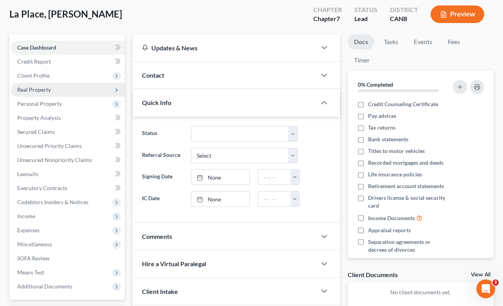
scroll to position [108, 0]
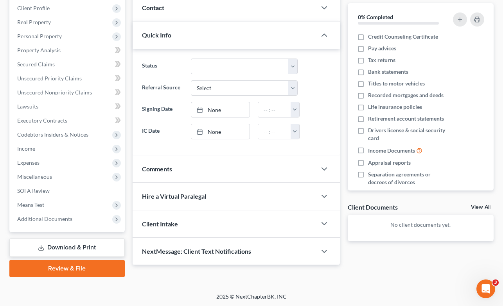
click at [51, 249] on link "Download & Print" at bounding box center [66, 248] width 115 height 18
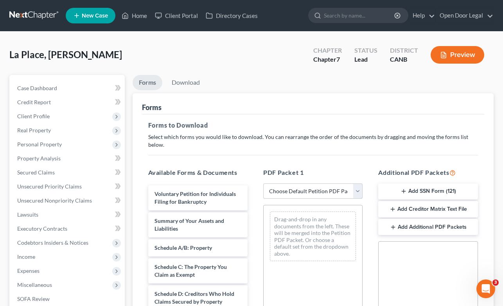
click at [358, 184] on select "Choose Default Petition PDF Packet Complete Bankruptcy Petition (all forms and …" at bounding box center [312, 192] width 99 height 16
select select "0"
click at [263, 184] on select "Choose Default Petition PDF Packet Complete Bankruptcy Petition (all forms and …" at bounding box center [312, 192] width 99 height 16
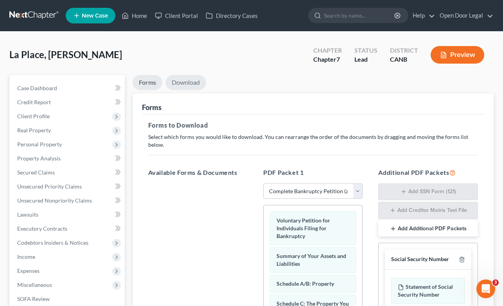
click at [182, 82] on link "Download" at bounding box center [185, 82] width 41 height 15
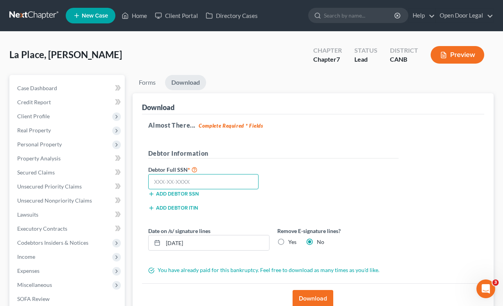
click at [194, 179] on input "text" at bounding box center [203, 182] width 111 height 16
type input "550-84-1866"
click at [288, 240] on label "Yes" at bounding box center [292, 242] width 8 height 8
click at [291, 240] on input "Yes" at bounding box center [293, 240] width 5 height 5
radio input "true"
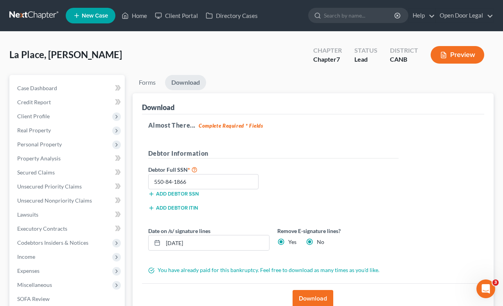
radio input "false"
click at [232, 246] on input "[DATE]" at bounding box center [216, 243] width 106 height 15
type input "[DATE]"
click at [389, 229] on label "Remove E-signature lines?" at bounding box center [337, 231] width 121 height 8
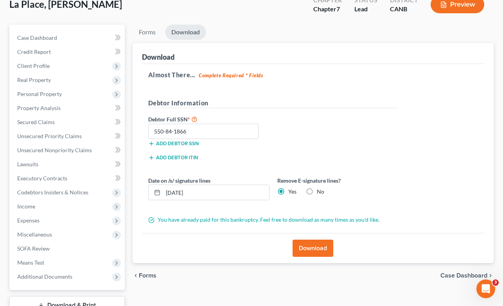
scroll to position [91, 0]
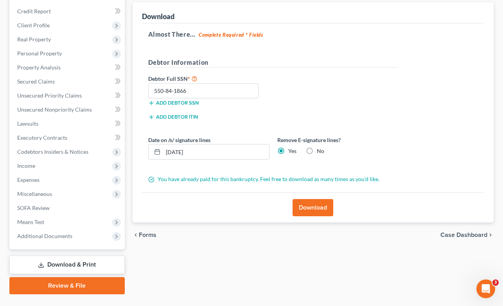
click at [305, 208] on button "Download" at bounding box center [312, 207] width 41 height 17
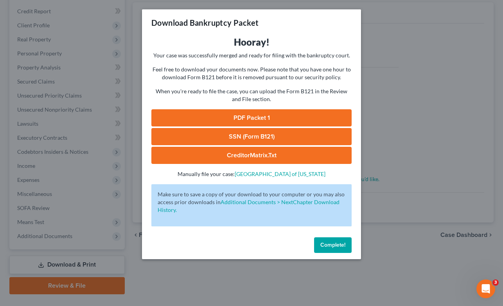
click at [275, 116] on link "PDF Packet 1" at bounding box center [251, 117] width 200 height 17
click at [333, 247] on span "Complete!" at bounding box center [332, 245] width 25 height 7
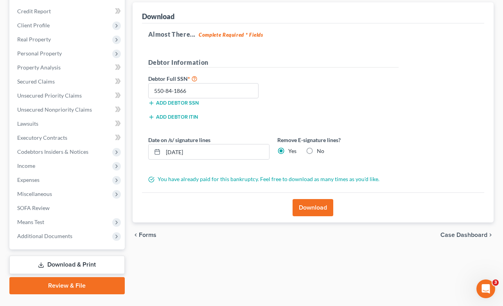
scroll to position [0, 0]
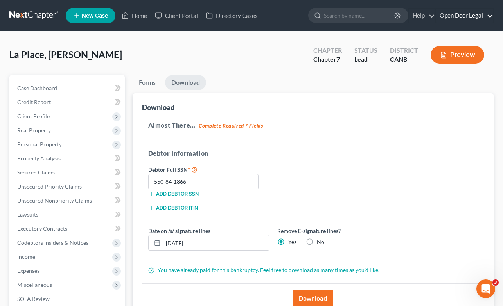
click at [457, 16] on link "Open Door Legal" at bounding box center [463, 16] width 57 height 14
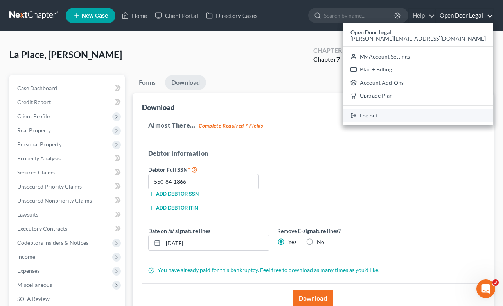
click at [430, 116] on link "Log out" at bounding box center [418, 115] width 150 height 13
